Goal: Communication & Community: Answer question/provide support

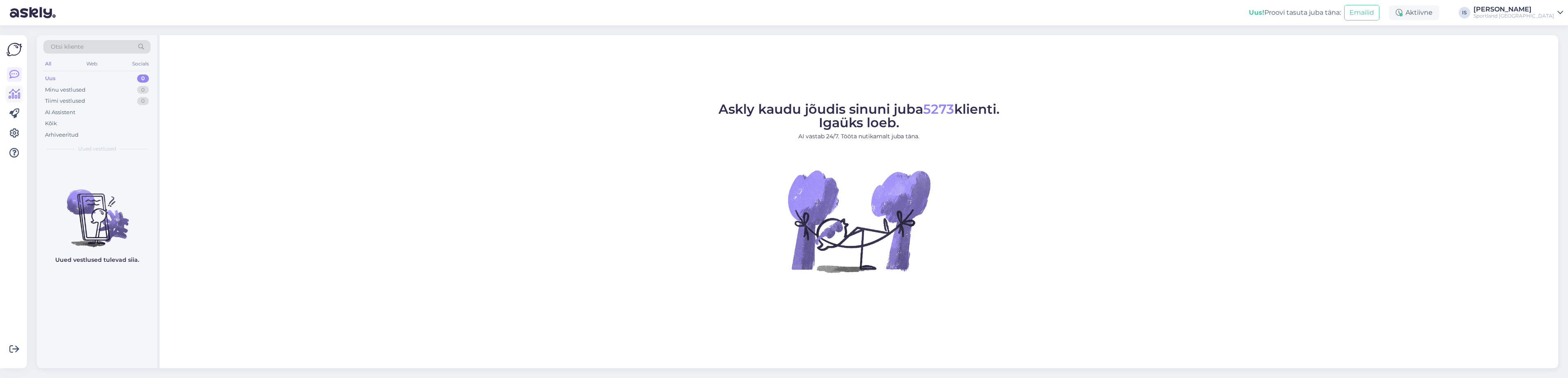
click at [16, 90] on icon at bounding box center [14, 94] width 12 height 10
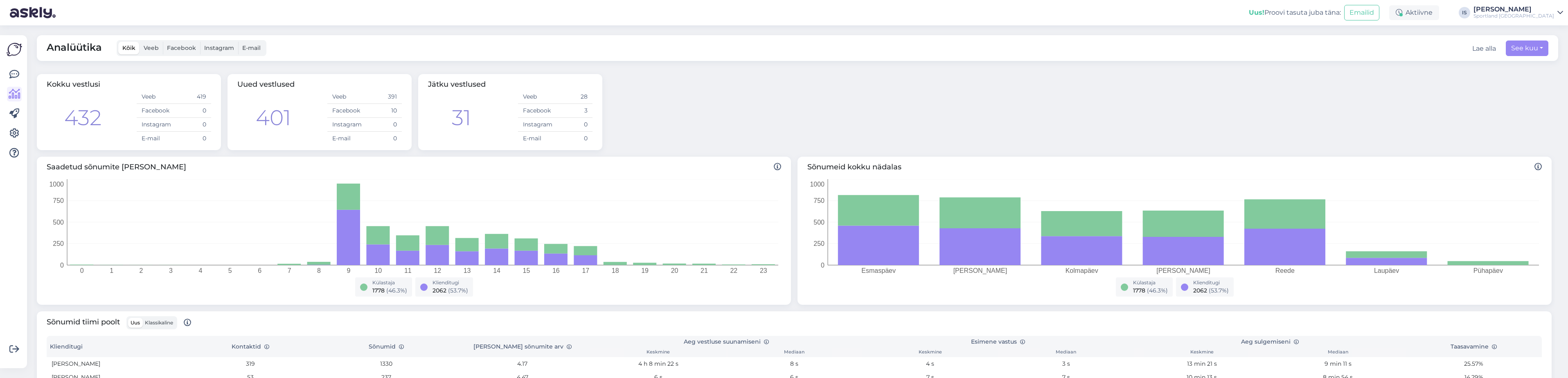
scroll to position [164, 0]
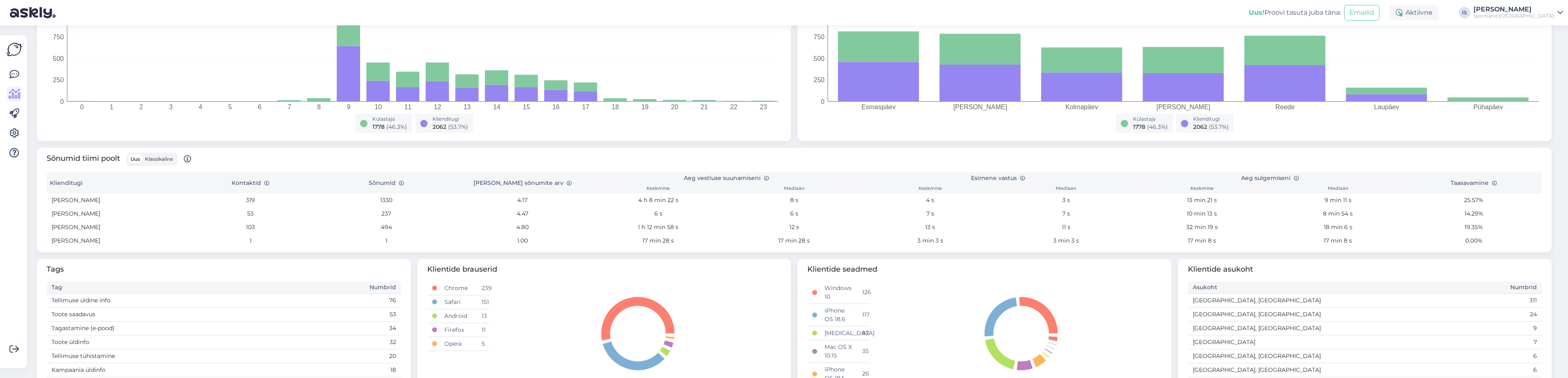
click at [153, 159] on span "Klassikaline" at bounding box center [159, 159] width 28 height 6
click at [142, 154] on input "Klassikaline" at bounding box center [142, 154] width 0 height 0
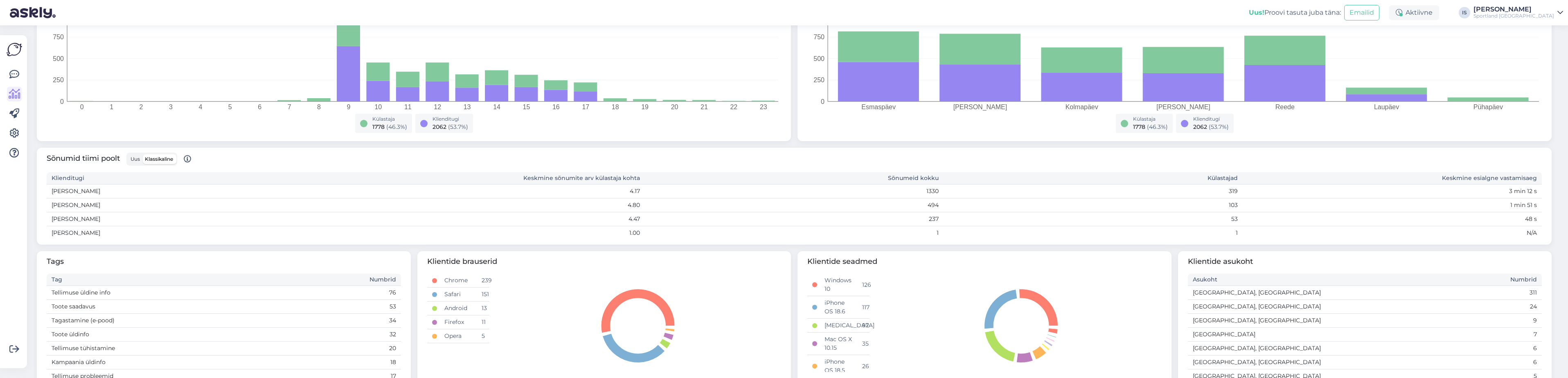
click at [136, 158] on span "Uus" at bounding box center [135, 159] width 9 height 6
click at [128, 154] on input "Uus" at bounding box center [128, 154] width 0 height 0
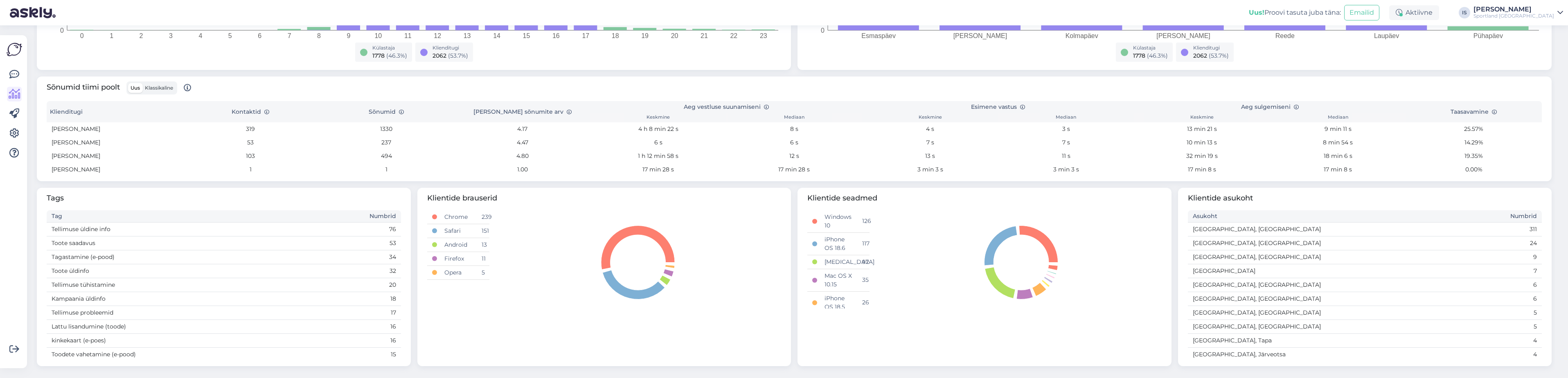
scroll to position [236, 0]
click at [1559, 13] on icon at bounding box center [1560, 12] width 5 height 7
click at [1550, 48] on button "Ava" at bounding box center [1548, 49] width 18 height 13
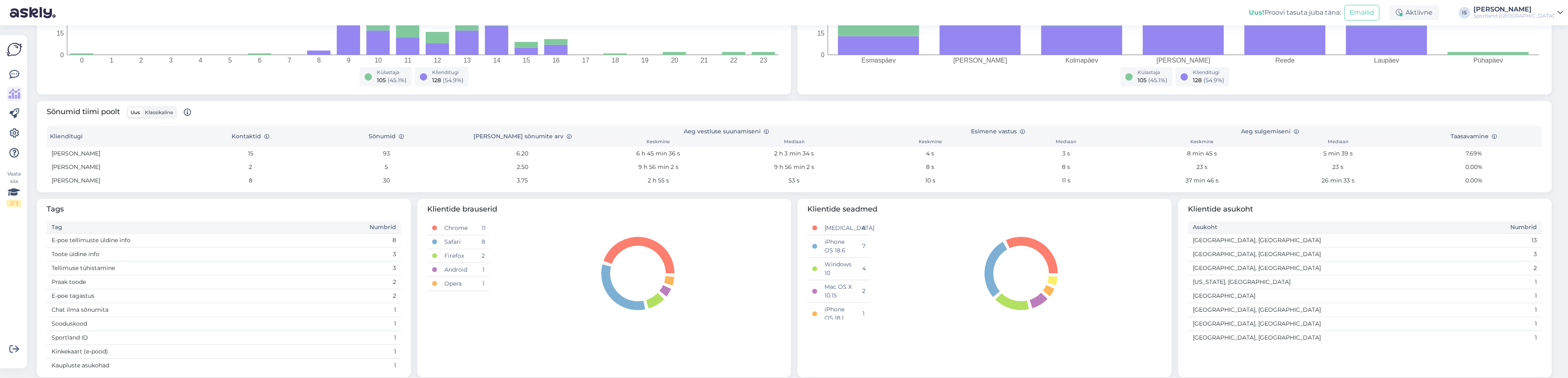
scroll to position [223, 0]
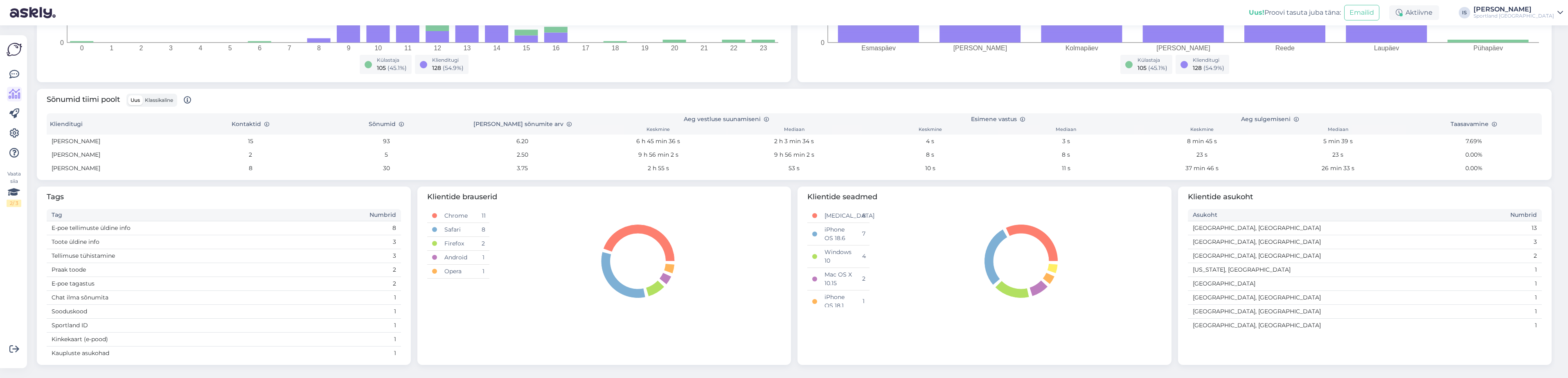
click at [1534, 15] on div "Sportland [GEOGRAPHIC_DATA]" at bounding box center [1514, 16] width 80 height 7
click at [1548, 33] on button "Ava" at bounding box center [1548, 32] width 18 height 13
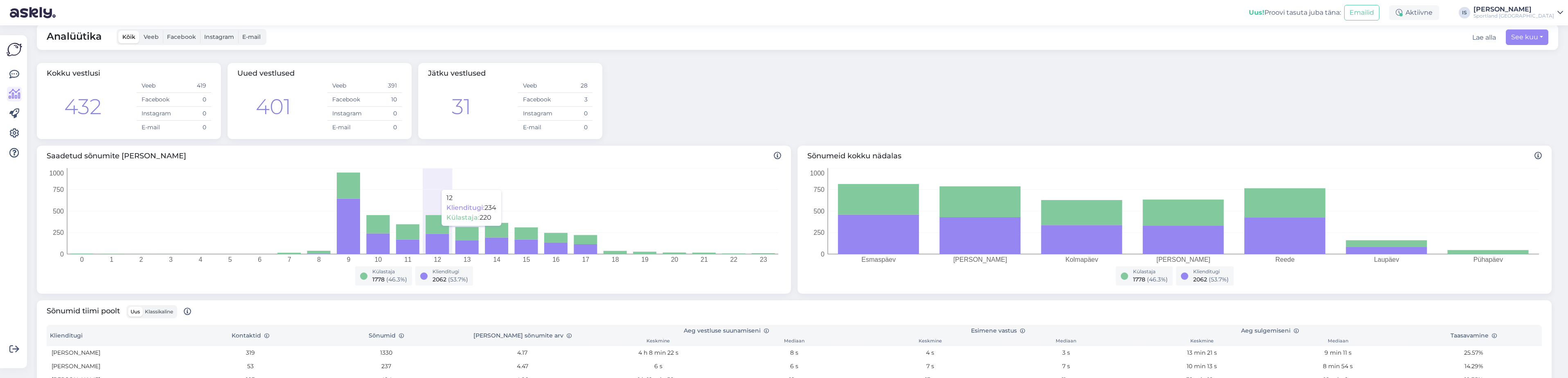
scroll to position [0, 0]
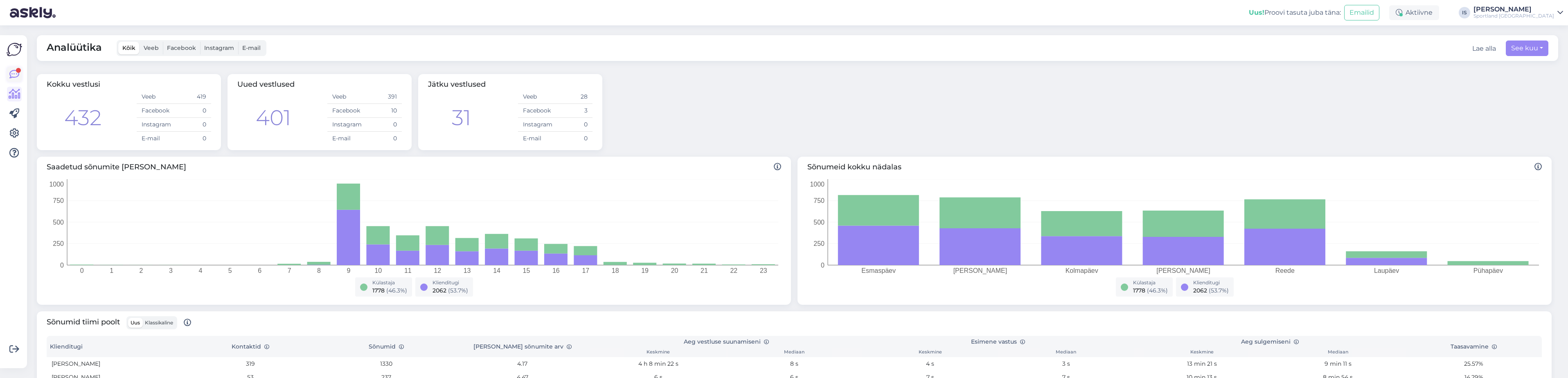
click at [13, 72] on icon at bounding box center [14, 74] width 10 height 10
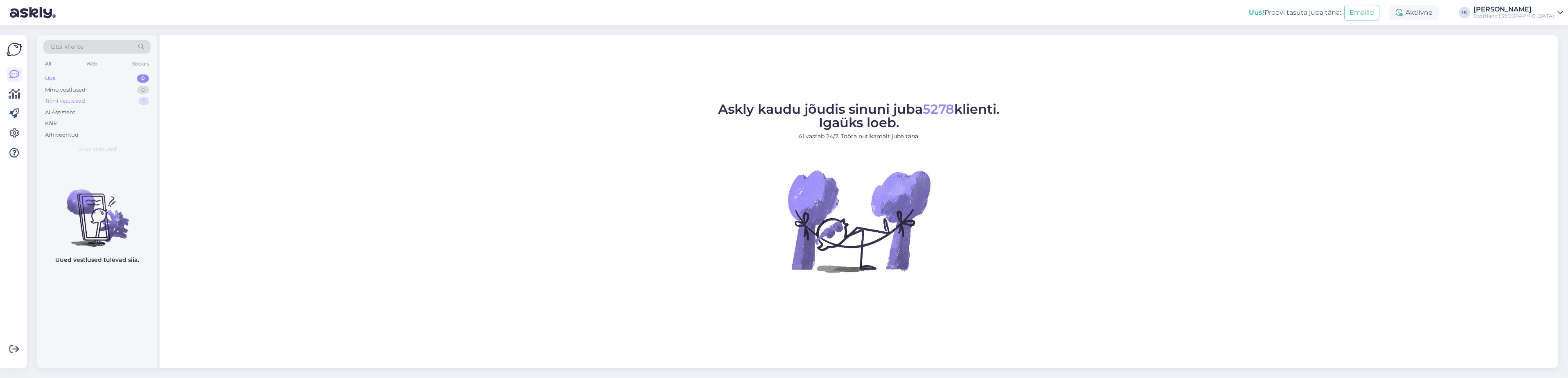
click at [60, 103] on div "Tiimi vestlused" at bounding box center [65, 100] width 40 height 8
click at [89, 170] on div "Tere! [PERSON_NAME] klienditeenindusest" at bounding box center [105, 178] width 93 height 15
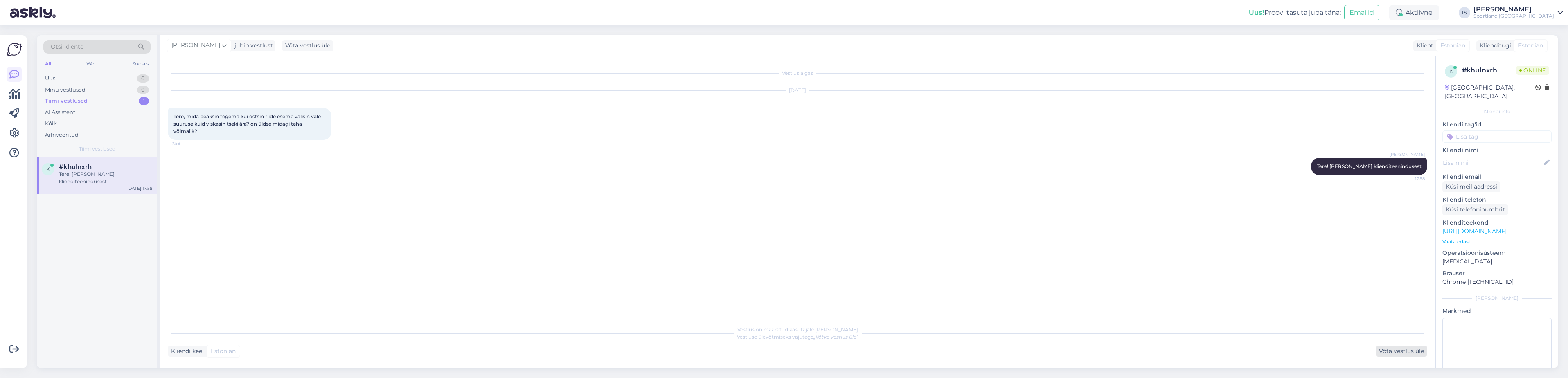
click at [1395, 354] on div "Võta vestlus üle" at bounding box center [1401, 351] width 52 height 11
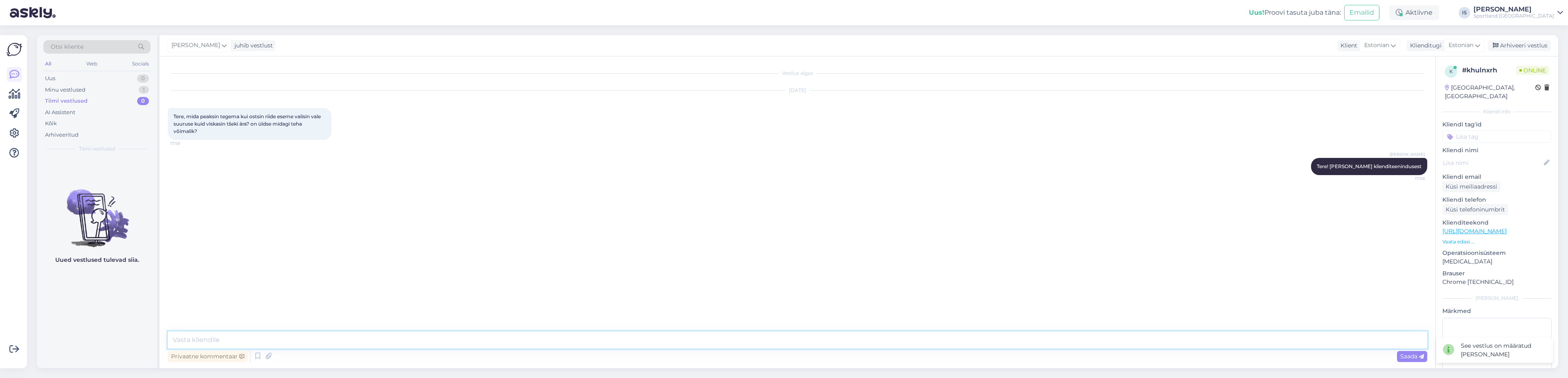
click at [262, 335] on textarea at bounding box center [797, 340] width 1259 height 17
type textarea "T"
type textarea "t"
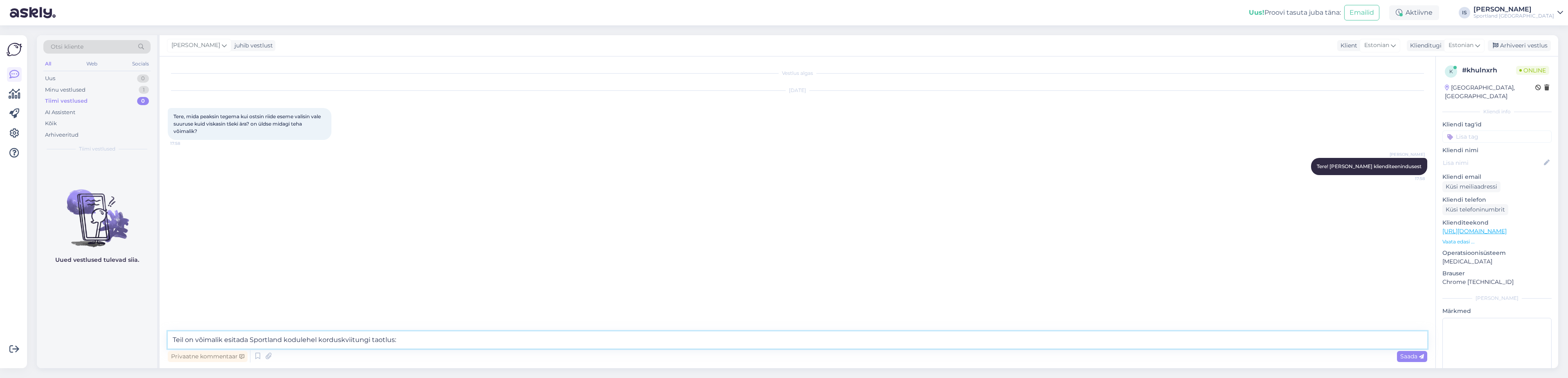
paste textarea "[URL][DOMAIN_NAME]"
click at [282, 338] on textarea "Teil on võimalik esitada Sportland kodulehel korduskviitungi taotlus: [URL][DOM…" at bounding box center [797, 340] width 1259 height 17
click at [253, 339] on textarea "Teil on võimalik esitada [DOMAIN_NAME] kodulehel korduskviitungi taotlus: [URL]…" at bounding box center [797, 340] width 1259 height 17
type textarea "Teil on võimalik esitada [DOMAIN_NAME] kodulehel korduskviitungi taotlus: [URL]…"
click at [545, 339] on textarea "Teil on võimalik esitada [DOMAIN_NAME] kodulehel korduskviitungi taotlus: [URL]…" at bounding box center [797, 340] width 1259 height 17
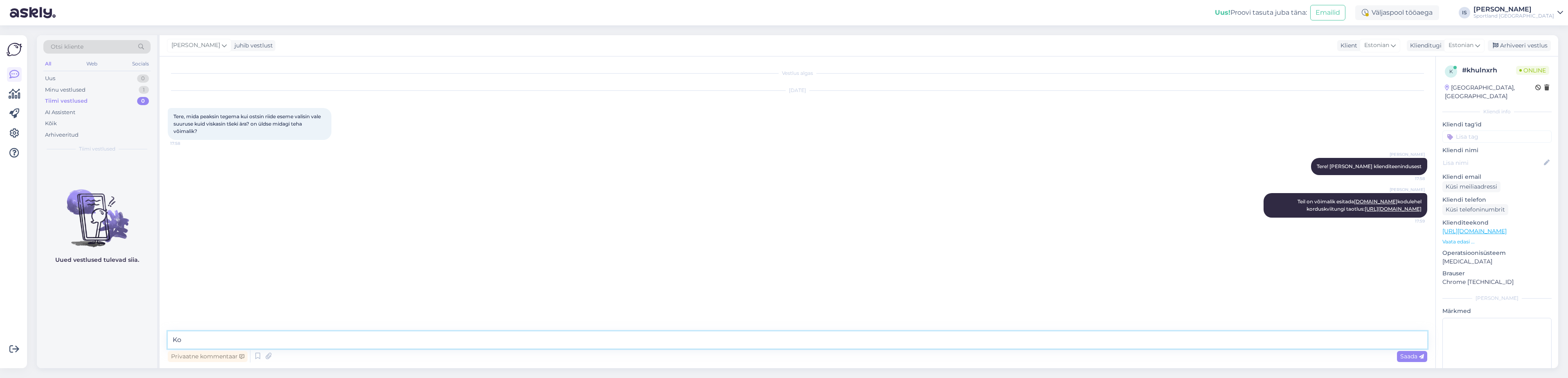
type textarea "K"
drag, startPoint x: 206, startPoint y: 338, endPoint x: 178, endPoint y: 339, distance: 28.0
click at [178, 339] on textarea "Kaupluses on võimalik toode ümber vahetada 14 päeva jooksul alates ostu soorita…" at bounding box center [797, 340] width 1259 height 17
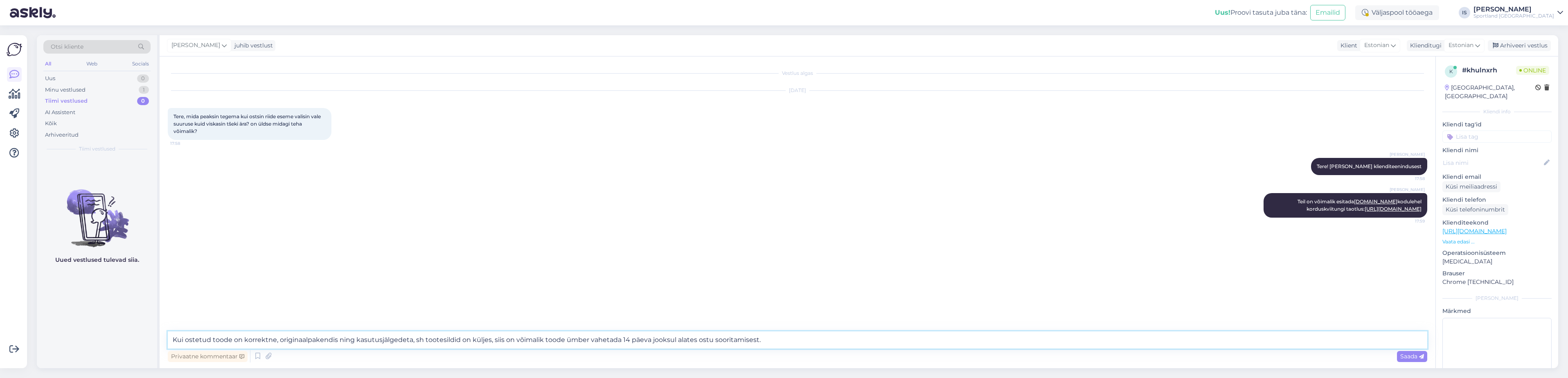
click at [565, 337] on textarea "Kui ostetud toode on korrektne, originaalpakendis ning kasutusjälgedeta, sh too…" at bounding box center [797, 340] width 1259 height 17
type textarea "Kui ostetud toode on korrektne, originaalpakendis ning kasutusjälgedeta, sh too…"
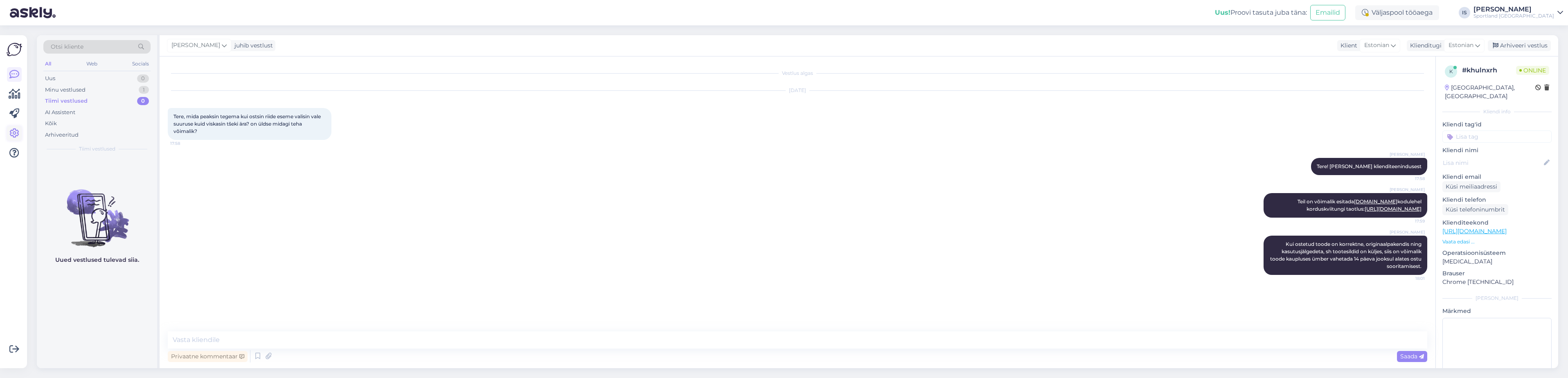
click at [15, 131] on icon at bounding box center [14, 133] width 10 height 10
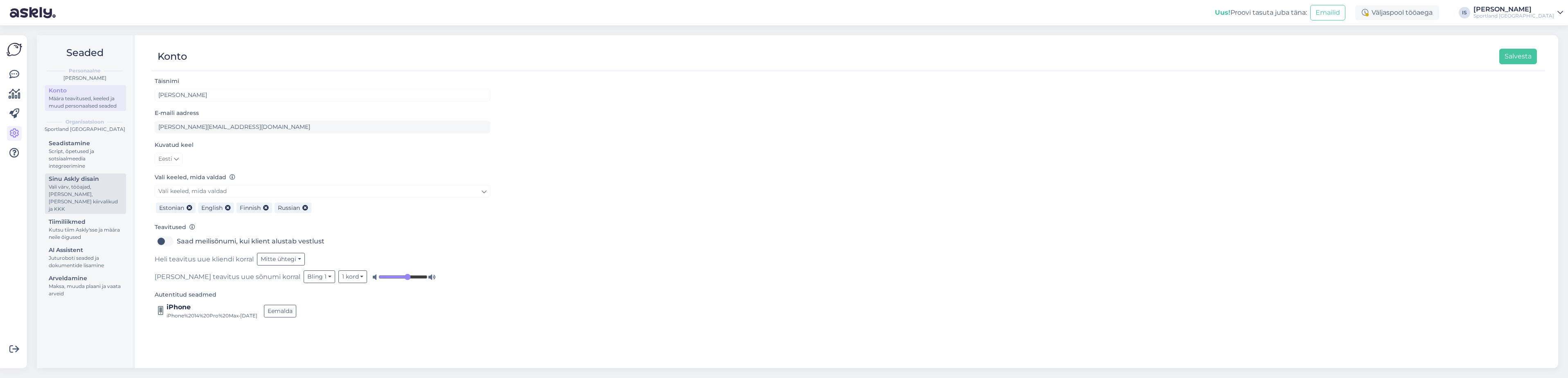
click at [93, 192] on div "Vali värv, tööajad, [PERSON_NAME], [PERSON_NAME] kiirvalikud ja KKK" at bounding box center [85, 198] width 74 height 29
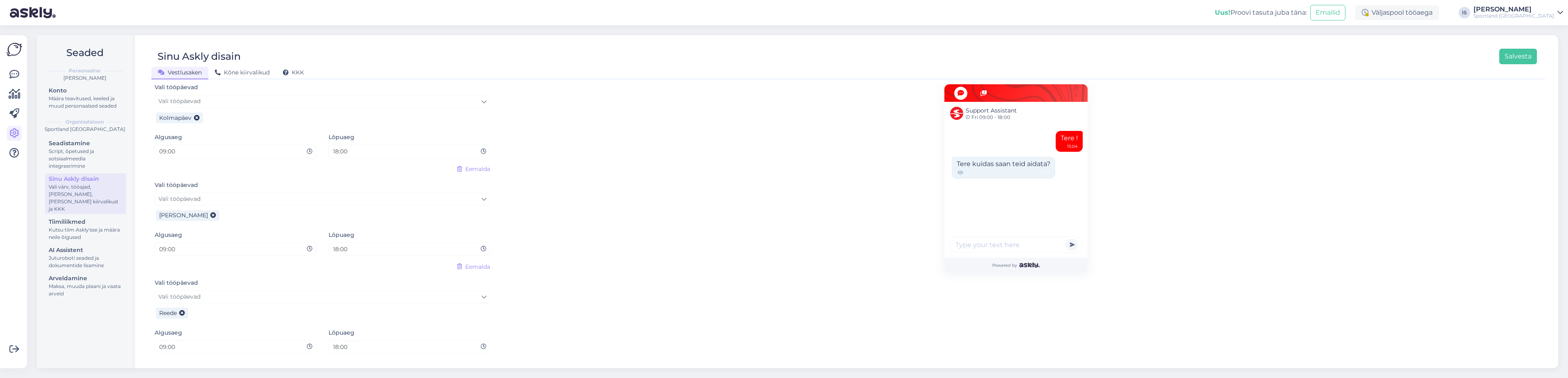
scroll to position [688, 0]
click at [13, 96] on icon at bounding box center [14, 94] width 12 height 10
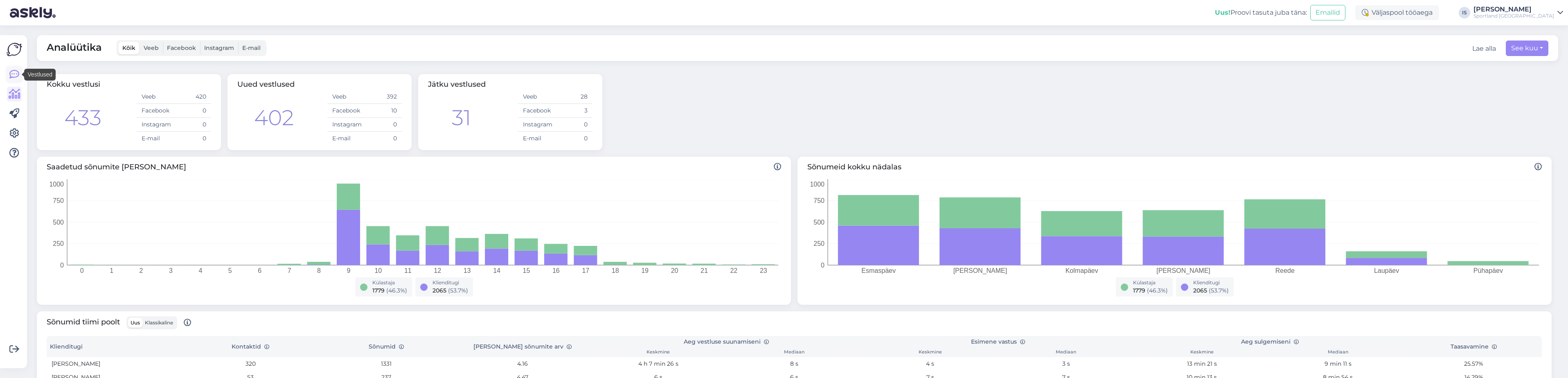
click at [16, 72] on icon at bounding box center [14, 74] width 10 height 10
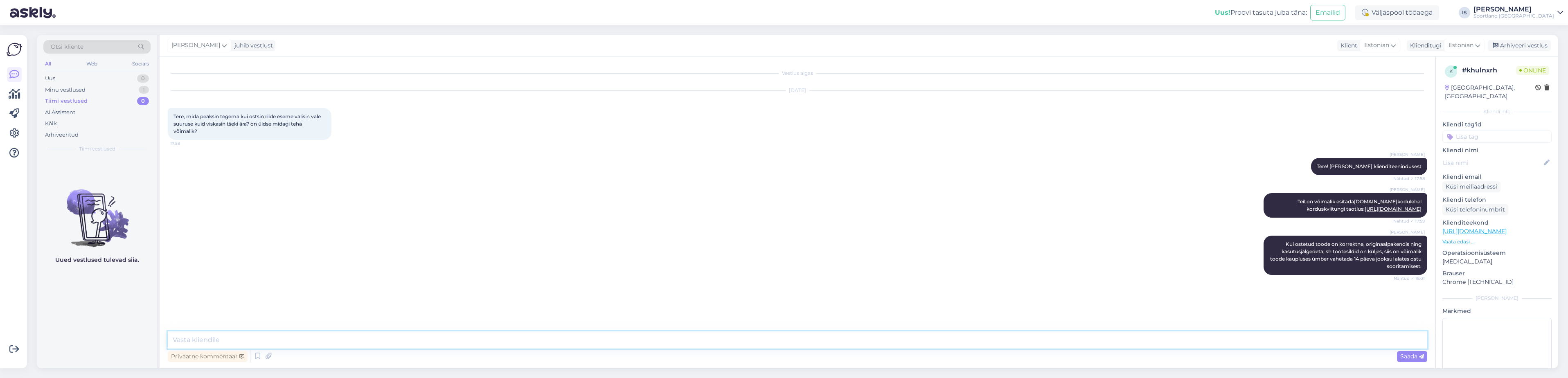
click at [205, 337] on textarea at bounding box center [797, 340] width 1259 height 17
click at [84, 88] on div "Minu vestlused" at bounding box center [65, 89] width 41 height 8
click at [234, 339] on textarea at bounding box center [797, 340] width 1259 height 17
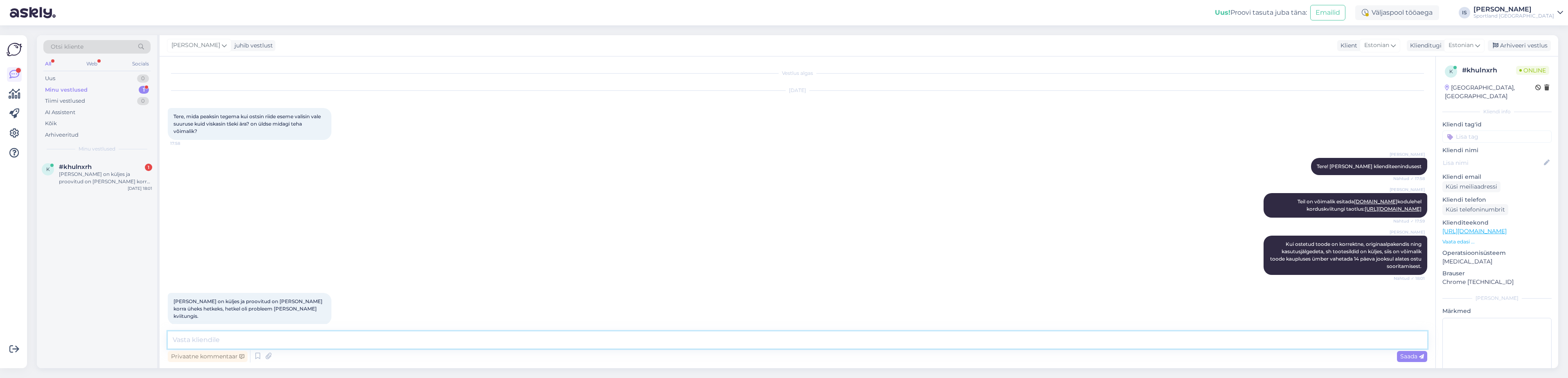
scroll to position [2, 0]
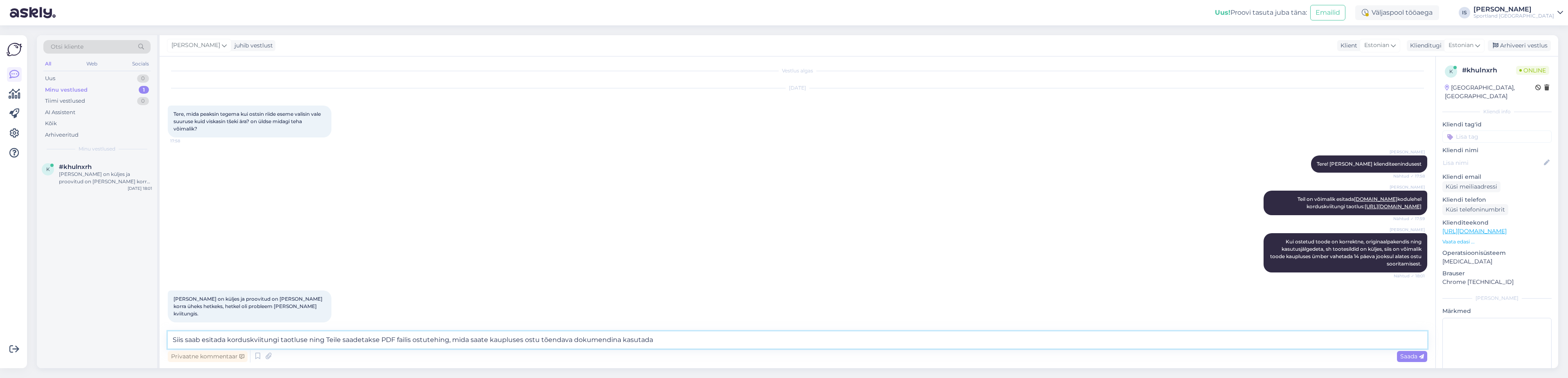
type textarea "Siis saab esitada korduskviitungi taotluse ning Teile saadetakse PDF failis ost…"
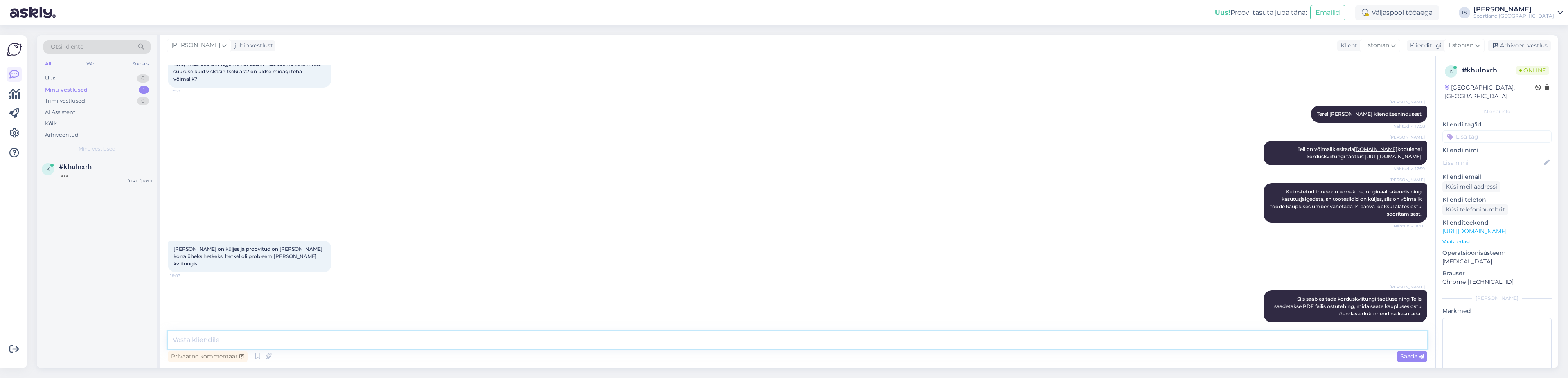
click at [242, 340] on textarea at bounding box center [797, 340] width 1259 height 17
type textarea "Kas saan Teile veel abiks olla?"
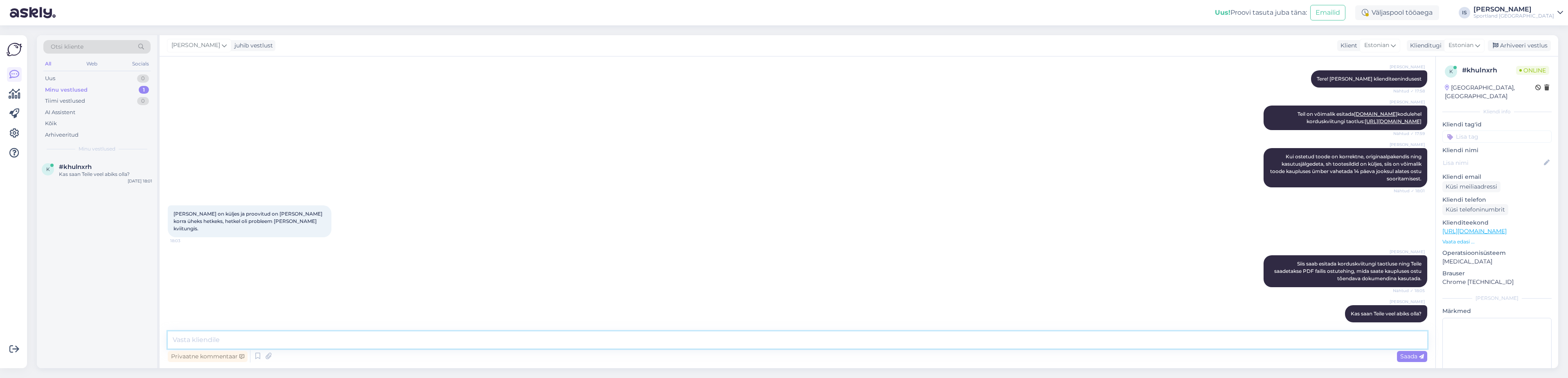
scroll to position [123, 0]
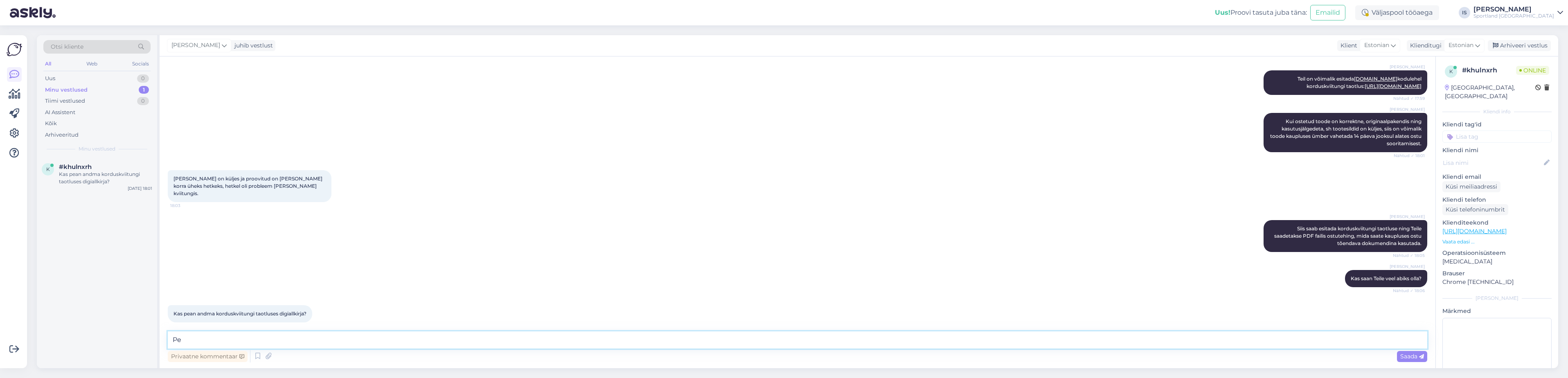
type textarea "P"
type textarea "a"
click at [177, 338] on textarea "Avaldus tuleb digiallkirjastada." at bounding box center [797, 340] width 1259 height 17
type textarea "Just nii, avaldus tuleb digiallkirjastada."
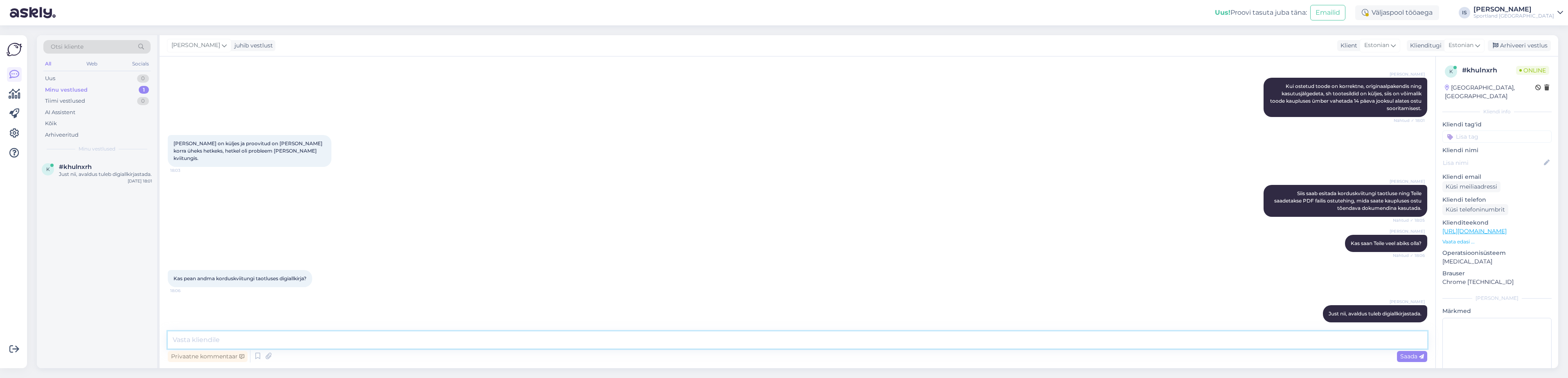
click at [209, 338] on textarea at bounding box center [797, 340] width 1259 height 17
paste textarea "peame veenduma, et korduskviitung väljastatakse ostu sooritajale."
click at [177, 337] on textarea "peame veenduma, et korduskviitung väljastatakse ostu sooritajale." at bounding box center [797, 340] width 1259 height 17
drag, startPoint x: 234, startPoint y: 338, endPoint x: 247, endPoint y: 347, distance: 15.8
click at [161, 339] on div "Vestlus algas [DATE] Tere, mida peaksin tegema kui ostsin riide eseme valisin v…" at bounding box center [797, 212] width 1276 height 312
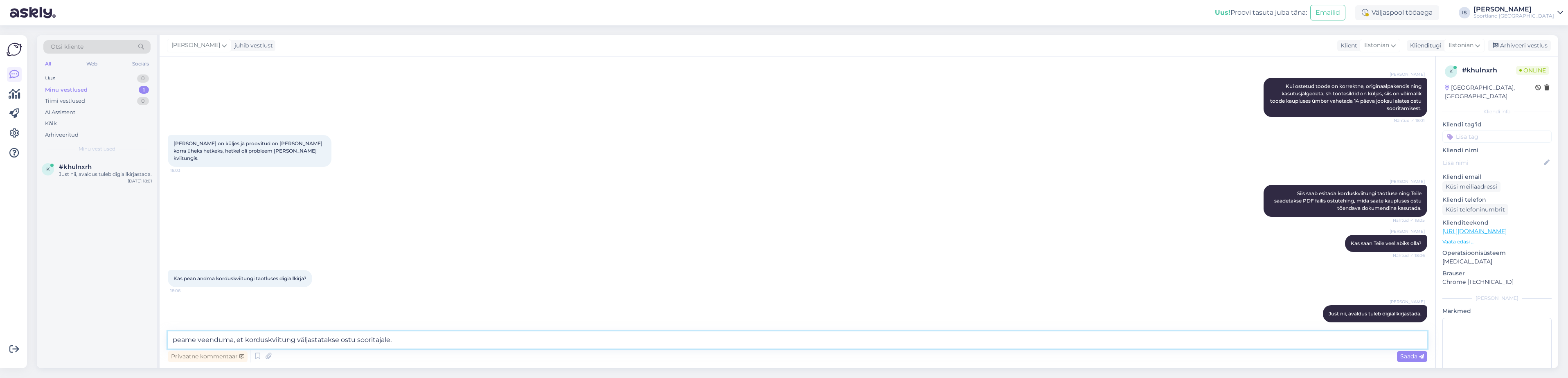
click at [444, 341] on textarea "peame veenduma, et korduskviitung väljastatakse ostu sooritajale." at bounding box center [797, 340] width 1259 height 17
click at [175, 340] on textarea "peame veenduma, et korduskviitung väljastatakse ostu sooritajale." at bounding box center [797, 340] width 1259 height 17
drag, startPoint x: 233, startPoint y: 337, endPoint x: 167, endPoint y: 335, distance: 66.0
click at [167, 335] on div "Vestlus algas [DATE] Tere, mida peaksin tegema kui ostsin riide eseme valisin v…" at bounding box center [797, 212] width 1276 height 312
type textarea "Vajalik veendumaks, et korduskviitung väljastatakse ostu sooritajale."
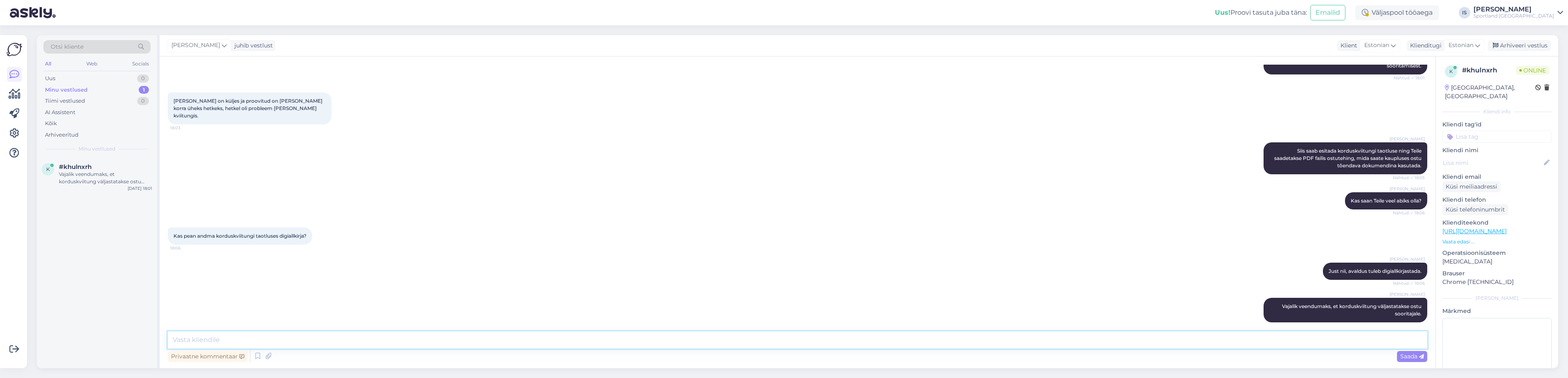
scroll to position [243, 0]
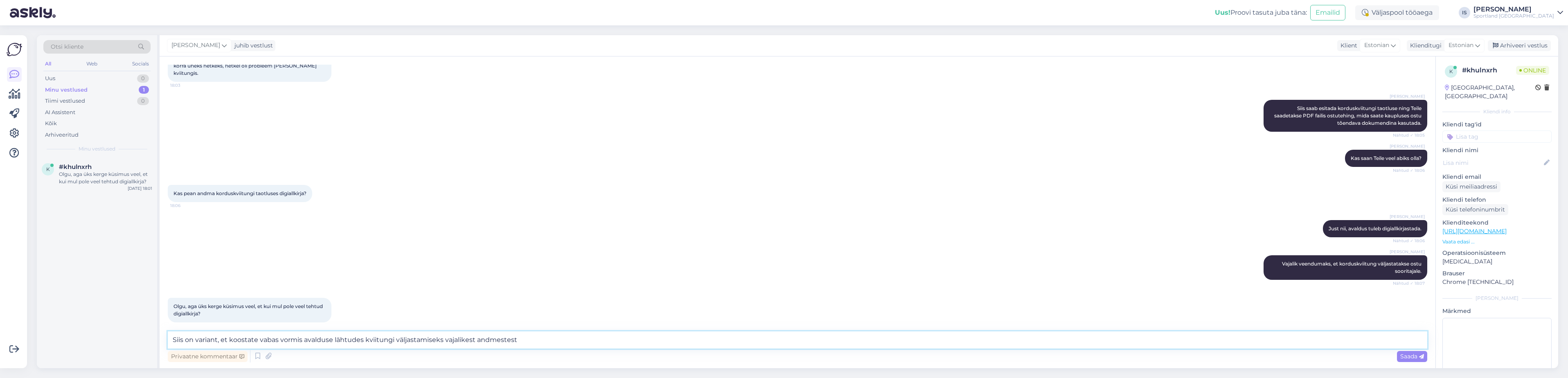
click at [335, 336] on textarea "Siis on variant, et koostate vabas vormis avalduse lähtudes kviitungi väljastam…" at bounding box center [797, 340] width 1259 height 17
click at [537, 339] on textarea "Siis on variant, et koostate vabas vormis avalduse (lähtudes kviitungi väljasta…" at bounding box center [797, 340] width 1259 height 17
type textarea "Siis on variant, et koostate vabas vormis avalduse (lähtudes kviitungi väljasta…"
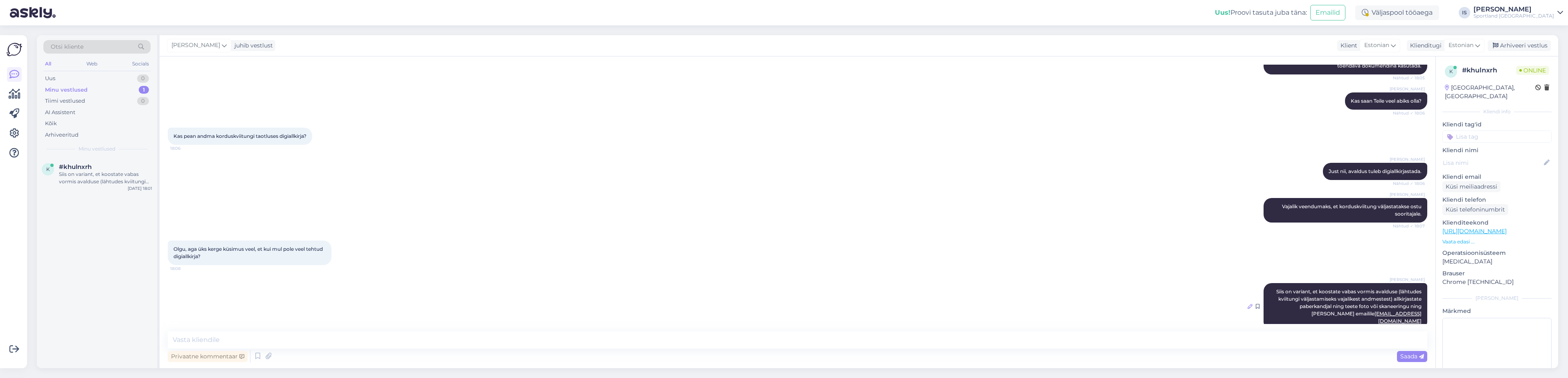
click at [1248, 304] on icon at bounding box center [1250, 306] width 5 height 5
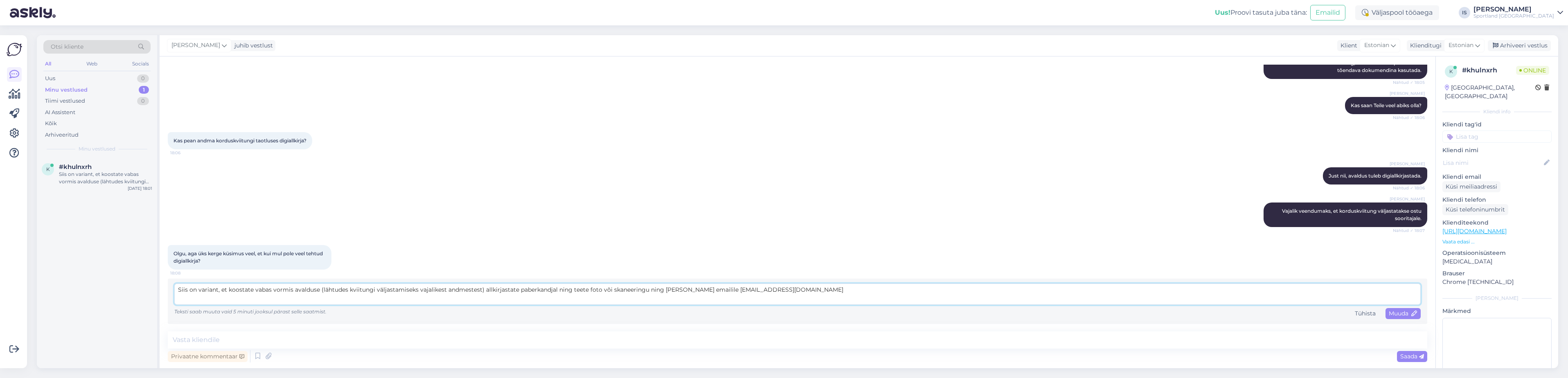
scroll to position [289, 0]
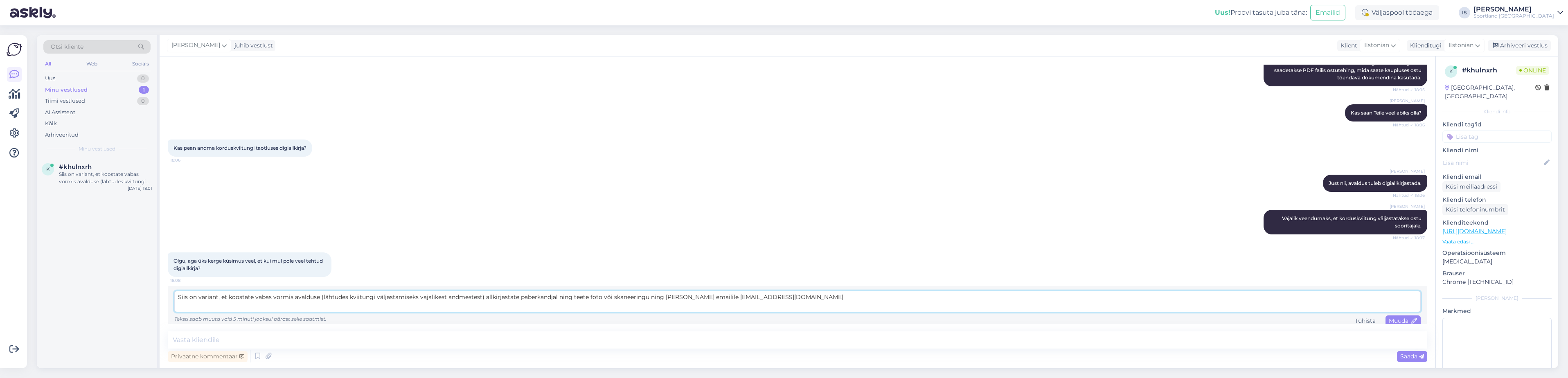
click at [477, 291] on textarea "Siis on variant, et koostate vabas vormis avalduse (lähtudes kviitungi väljasta…" at bounding box center [797, 301] width 1247 height 21
type textarea "Siis on variant, et koostate vabas vormis avalduse (lähtudes kviitungi väljasta…"
click at [1389, 317] on span "Muuda" at bounding box center [1403, 321] width 29 height 7
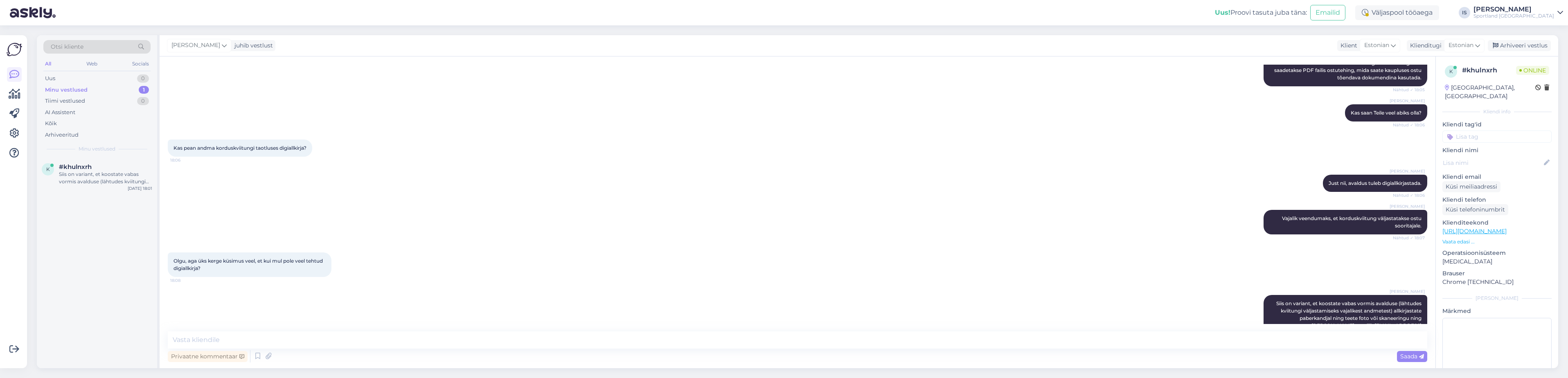
click at [1160, 259] on div "Olgu, aga üks kerge küsimus veel, et kui mul pole veel tehtud digiallkirja? 18:…" at bounding box center [797, 265] width 1259 height 43
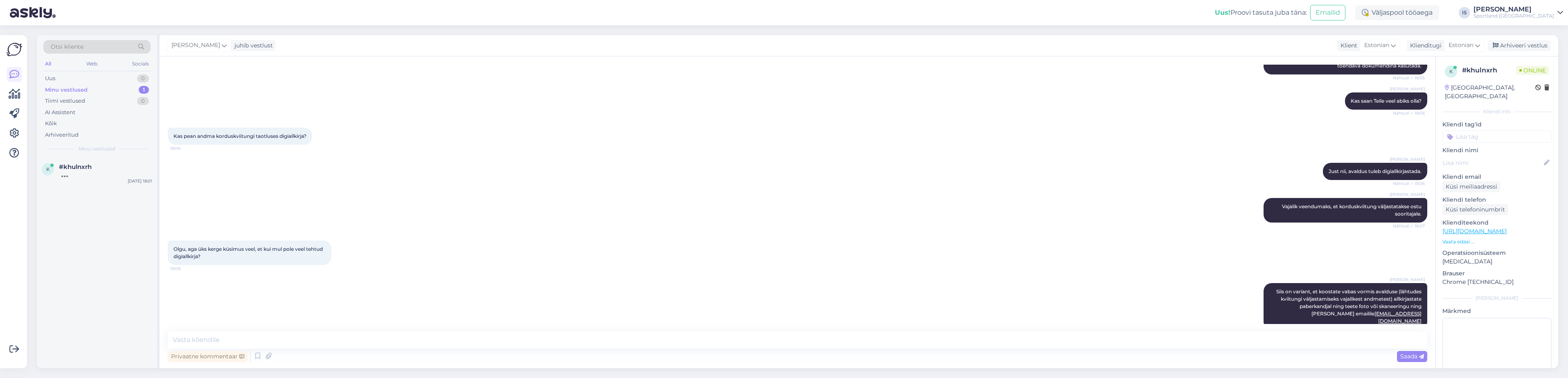
scroll to position [350, 0]
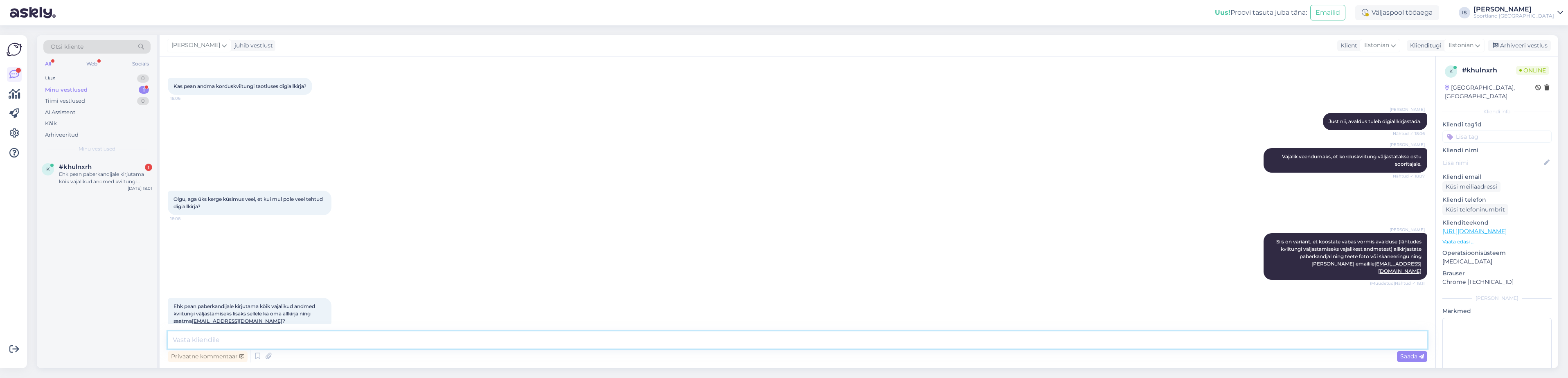
click at [258, 338] on textarea at bounding box center [797, 340] width 1259 height 17
type textarea "Just nii."
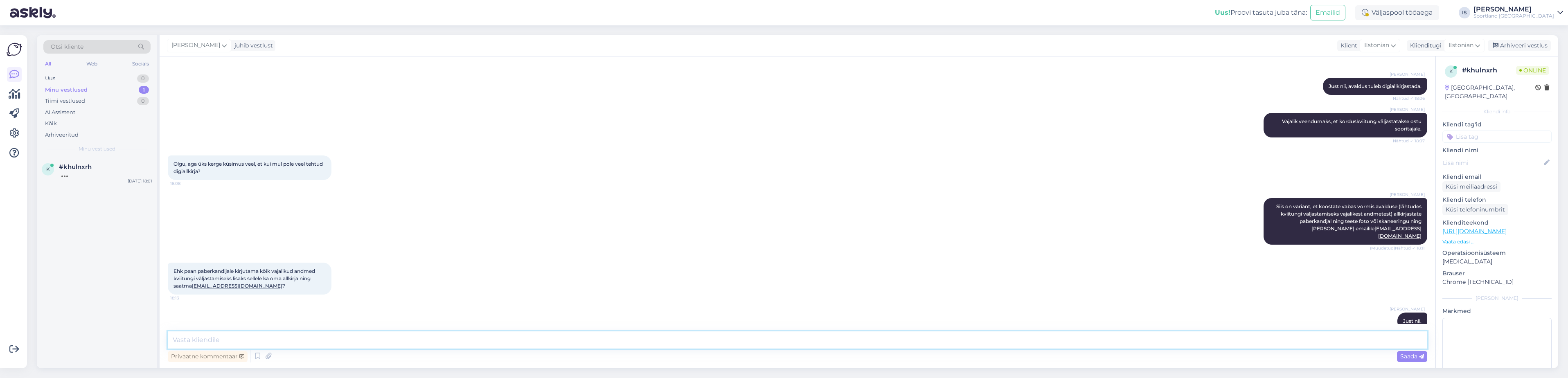
scroll to position [428, 0]
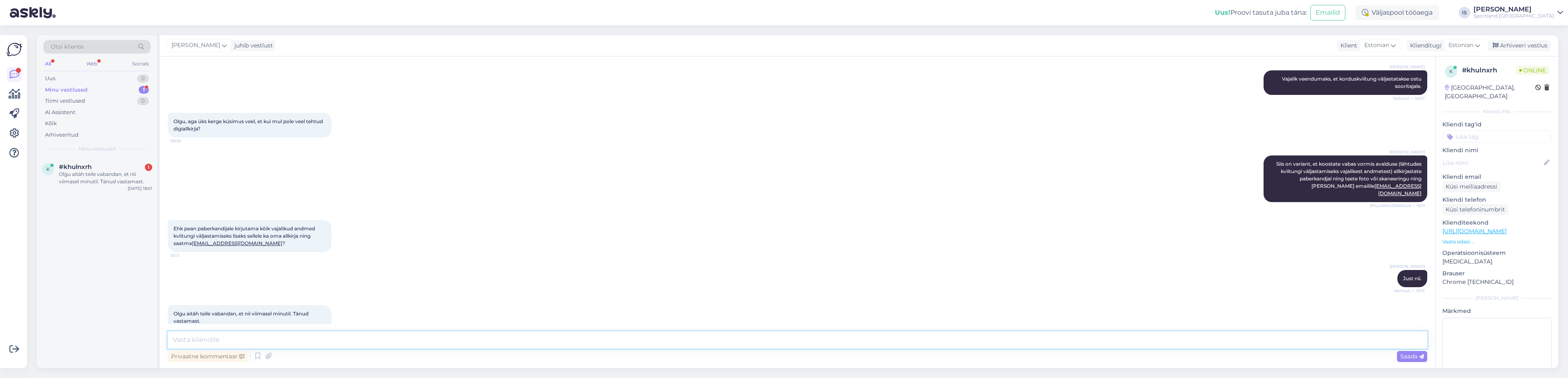
click at [203, 341] on textarea at bounding box center [797, 340] width 1259 height 17
click at [325, 337] on textarea "Pole hullu. Soovin Teile kaunist õhtu jätku! :" at bounding box center [797, 340] width 1259 height 17
type textarea "Pole hullu. Soovin Teile kaunist õhtu jätku! :)"
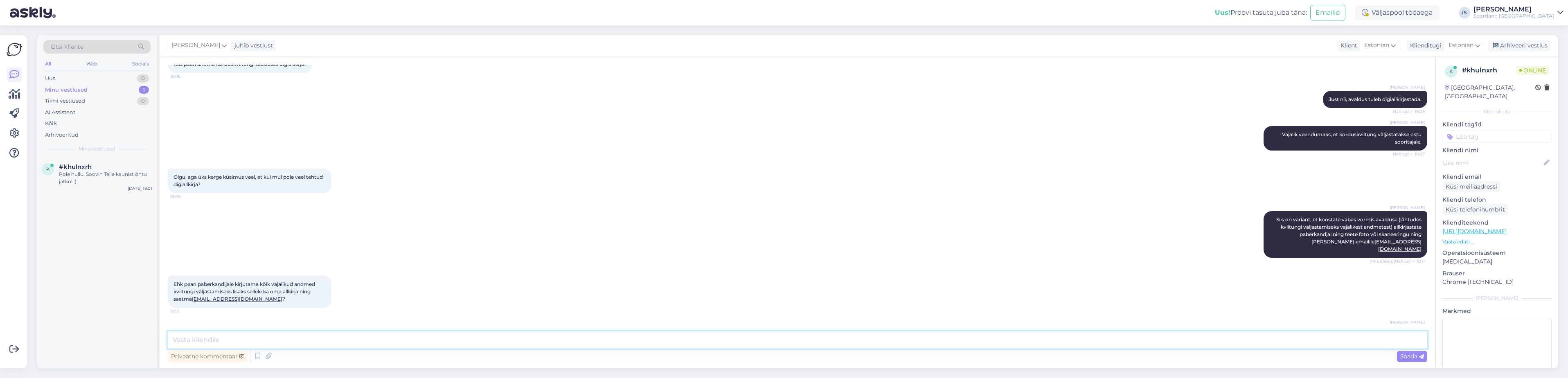
scroll to position [463, 0]
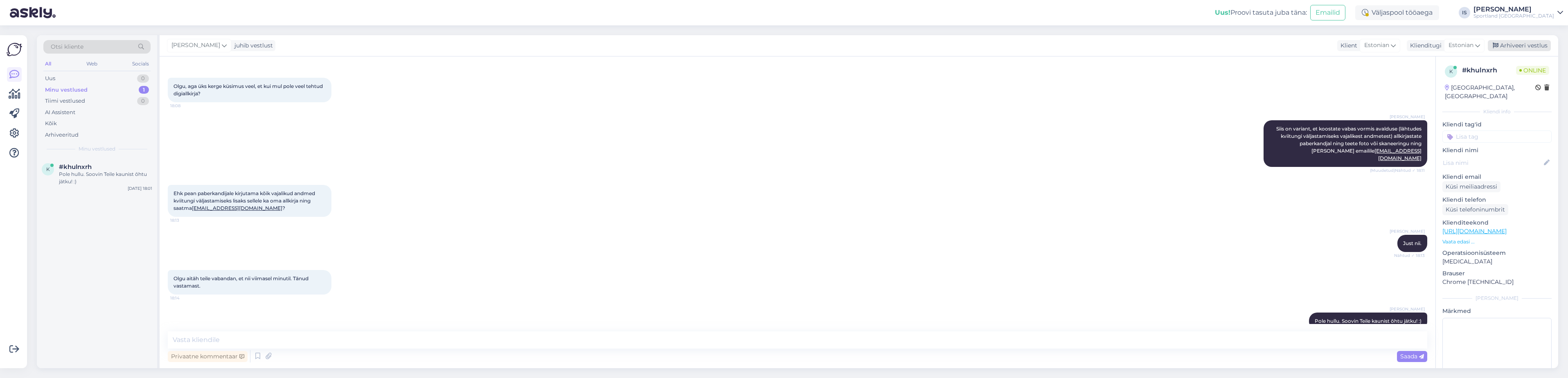
click at [1526, 46] on div "Arhiveeri vestlus" at bounding box center [1519, 46] width 63 height 11
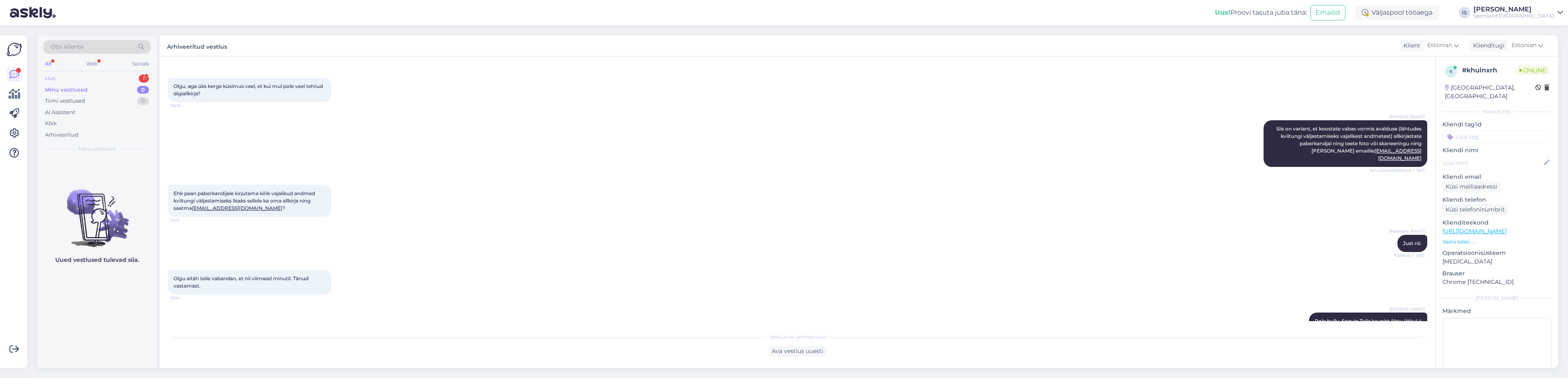
click at [57, 78] on div "Uus 1" at bounding box center [97, 79] width 107 height 12
